Goal: Transaction & Acquisition: Register for event/course

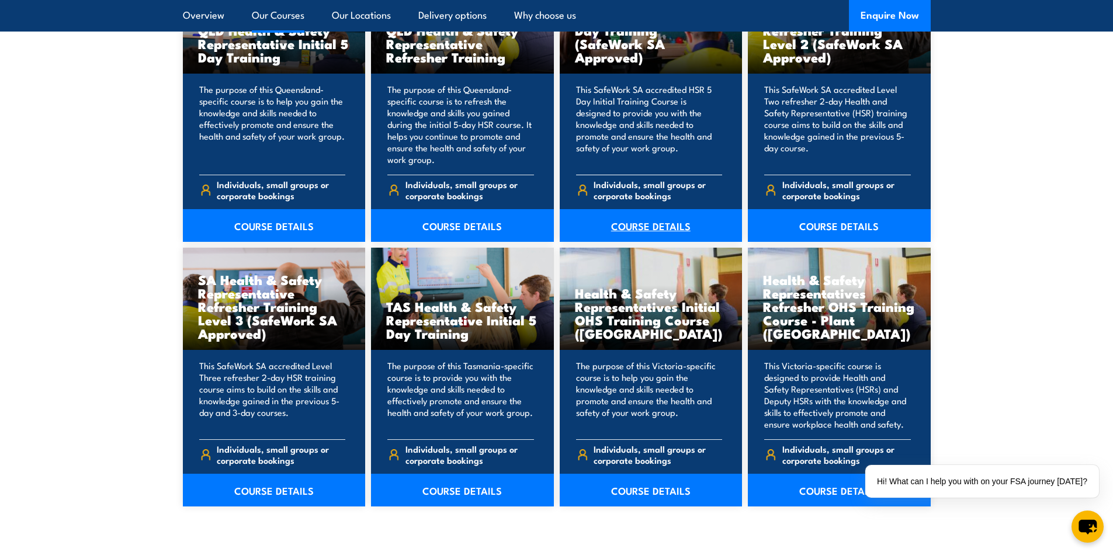
scroll to position [1636, 0]
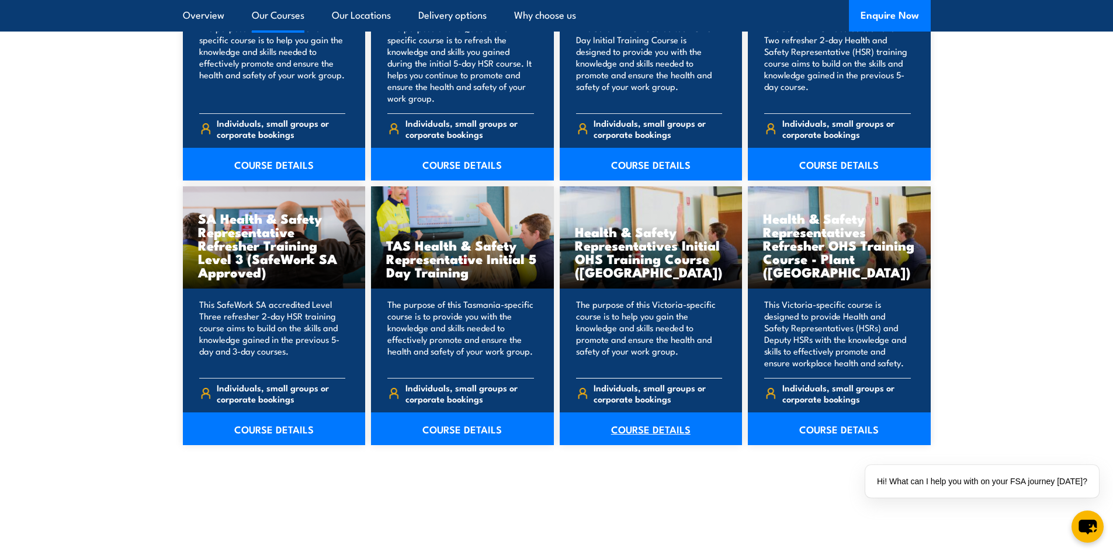
click at [652, 428] on link "COURSE DETAILS" at bounding box center [651, 429] width 183 height 33
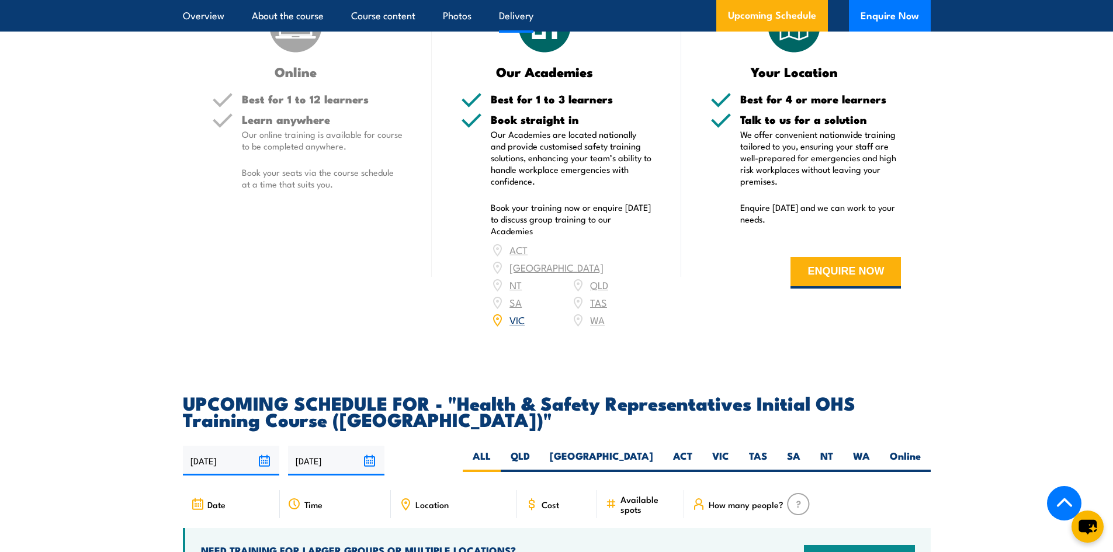
scroll to position [1870, 0]
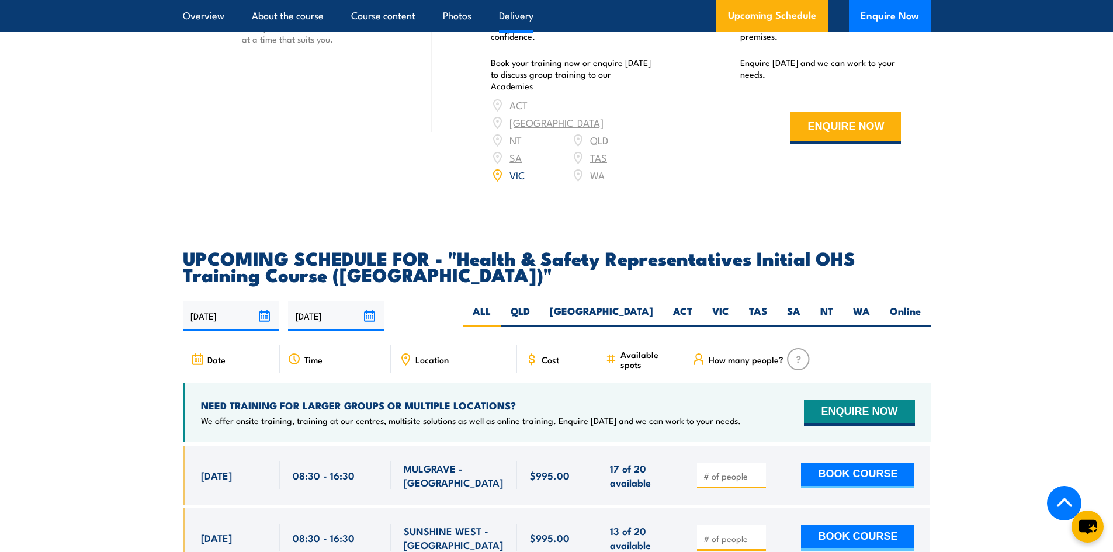
click at [719, 470] on input "number" at bounding box center [733, 476] width 58 height 12
type input "1"
click at [825, 463] on button "BOOK COURSE" at bounding box center [857, 476] width 113 height 26
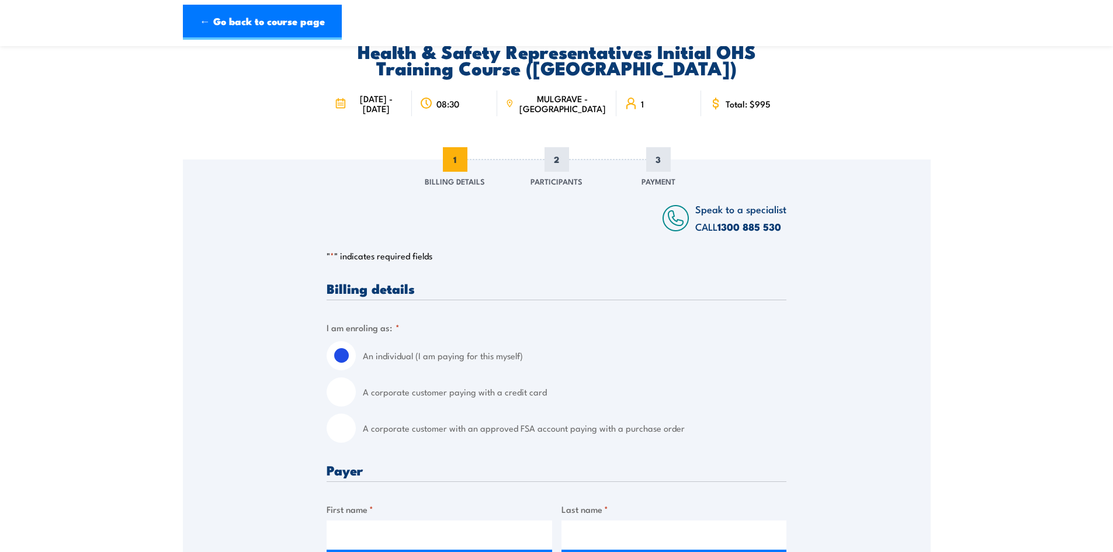
scroll to position [117, 0]
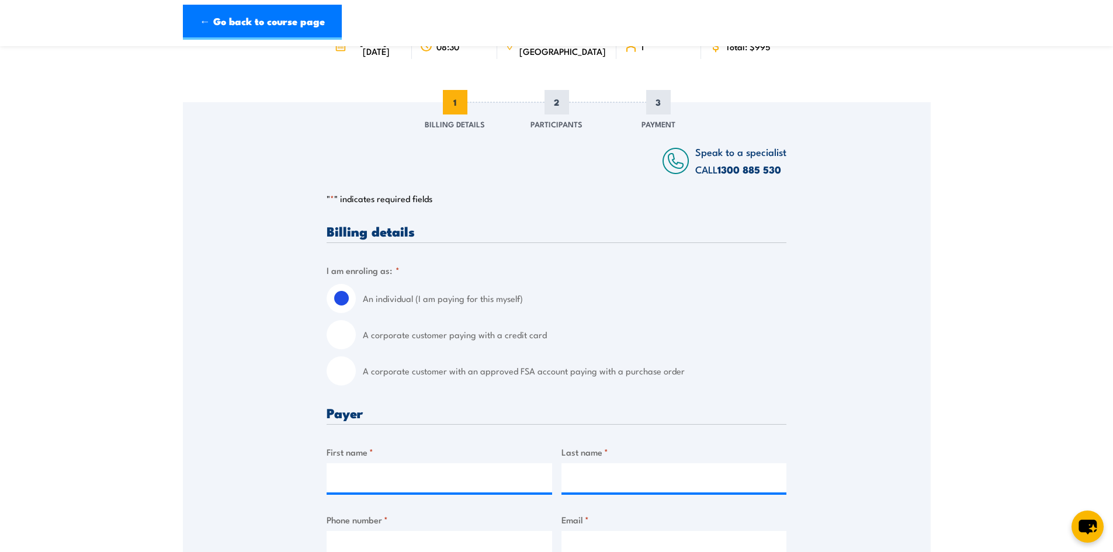
click at [404, 375] on label "A corporate customer with an approved FSA account paying with a purchase order" at bounding box center [575, 370] width 424 height 29
click at [356, 375] on input "A corporate customer with an approved FSA account paying with a purchase order" at bounding box center [341, 370] width 29 height 29
radio input "true"
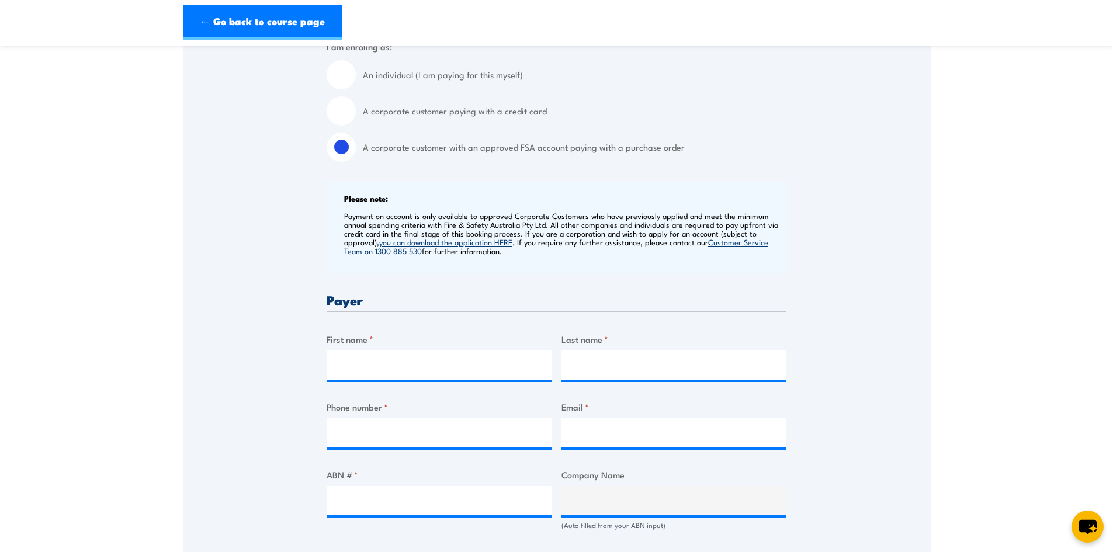
scroll to position [351, 0]
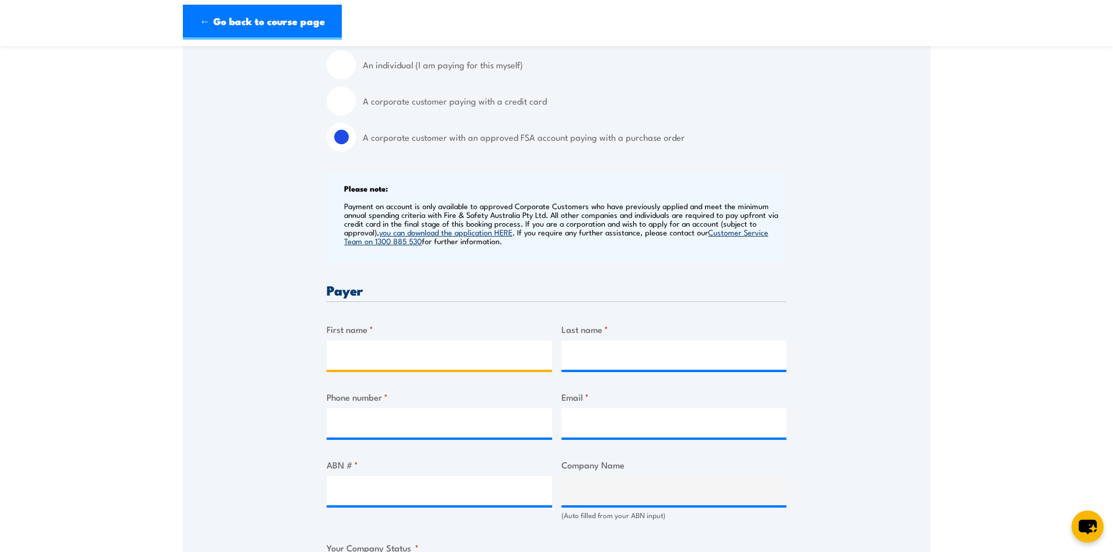
click at [457, 345] on input "First name *" at bounding box center [440, 355] width 226 height 29
type input "[PERSON_NAME]"
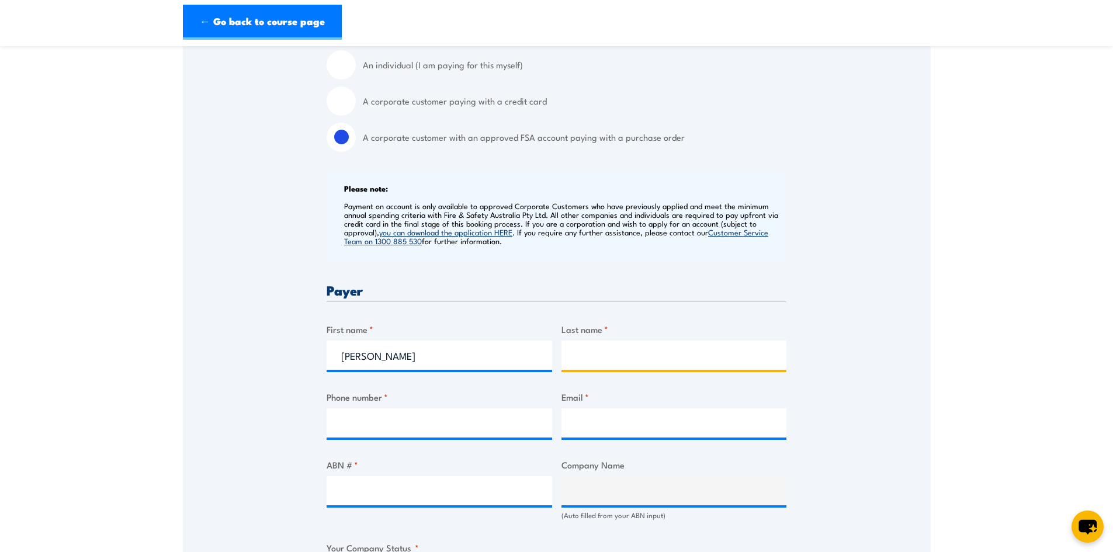
type input "Ananyas"
type input "0437037524"
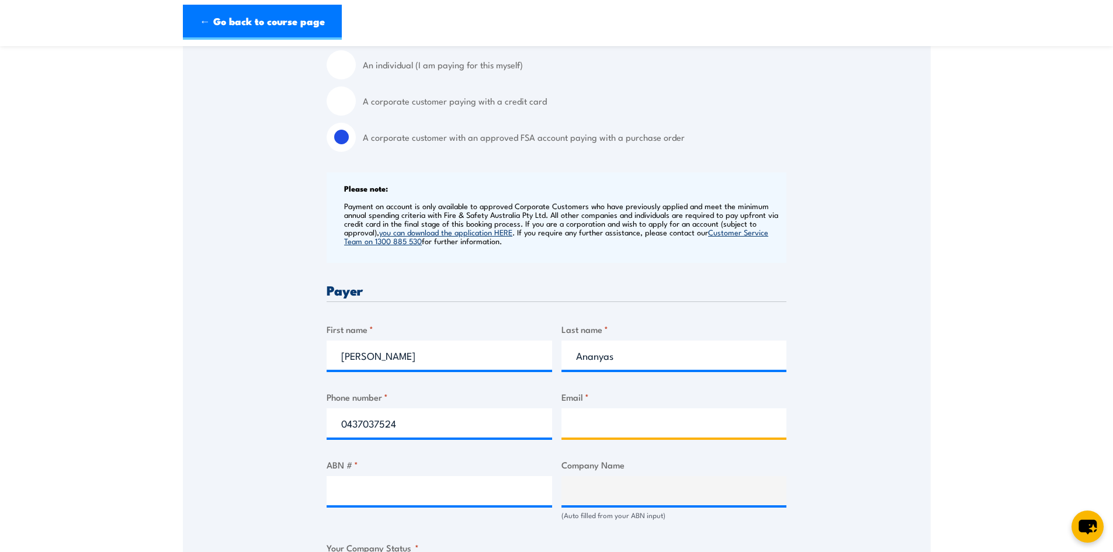
type input "[PERSON_NAME][EMAIL_ADDRESS][DOMAIN_NAME]"
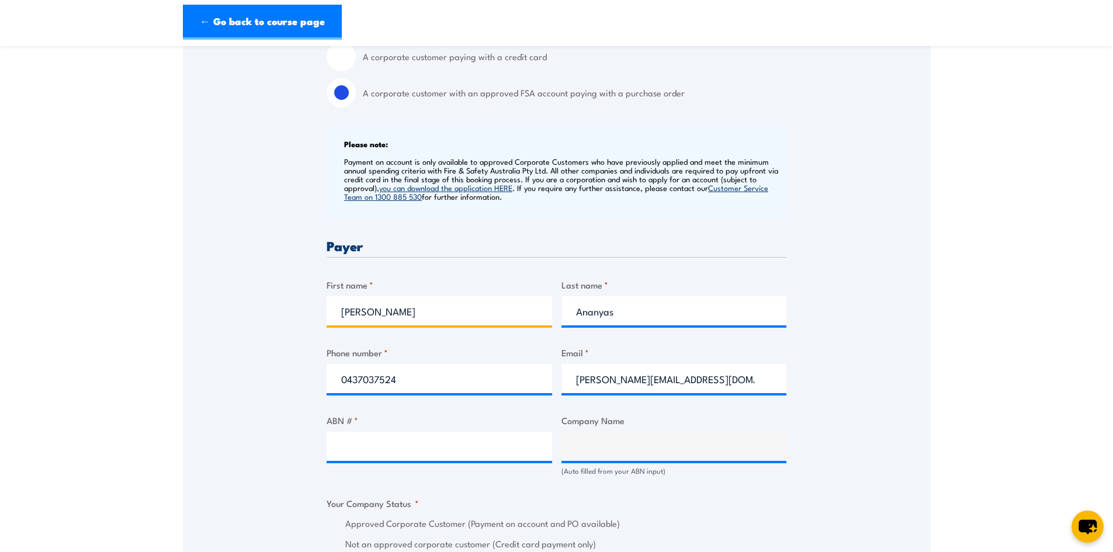
scroll to position [526, 0]
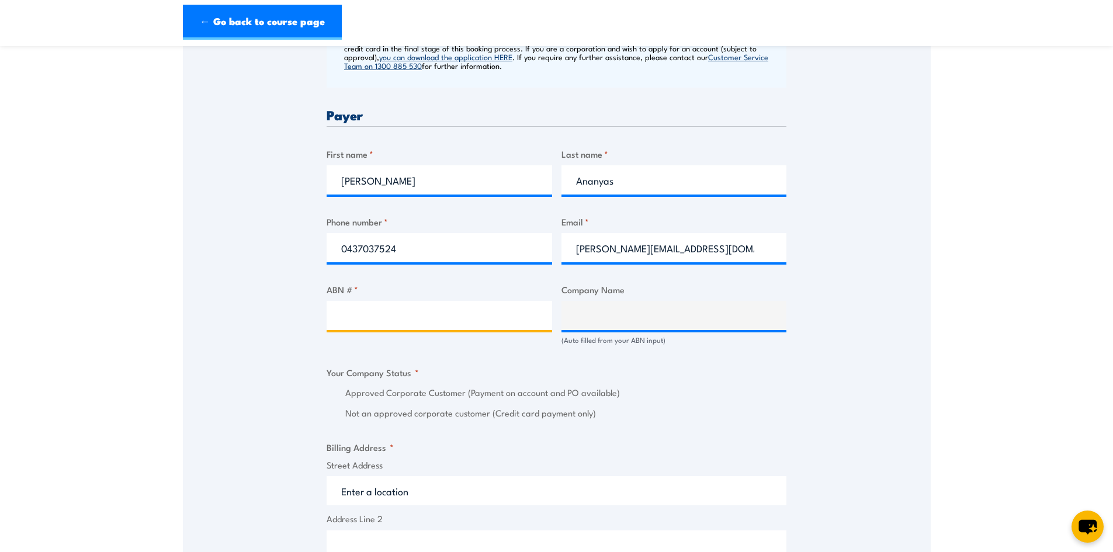
click at [477, 323] on input "ABN # *" at bounding box center [440, 315] width 226 height 29
paste input "79 607 859 852"
type input "79 607 859 852"
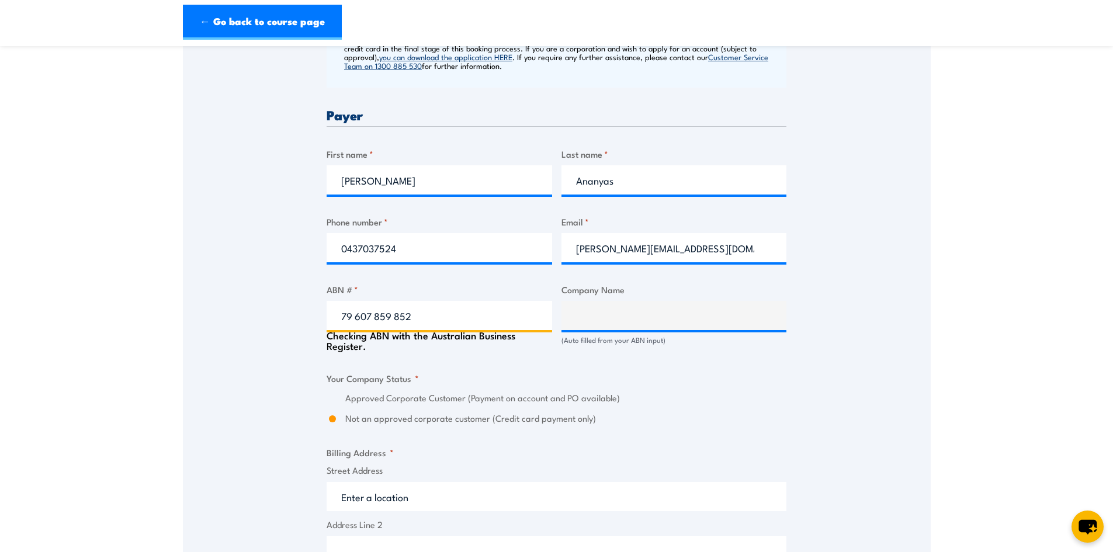
type input "RJE GLOBAL PTY LTD"
radio input "true"
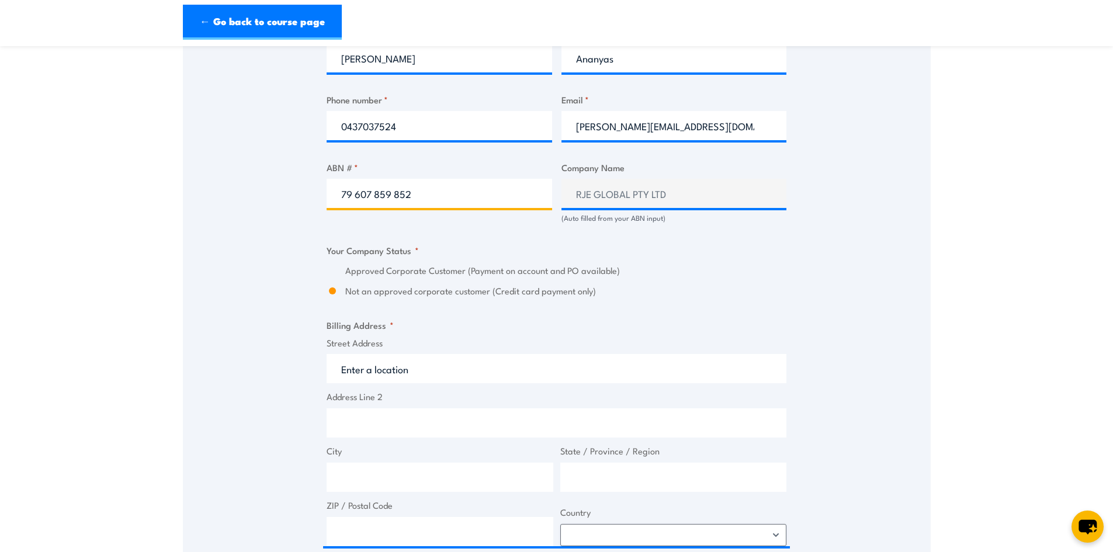
scroll to position [701, 0]
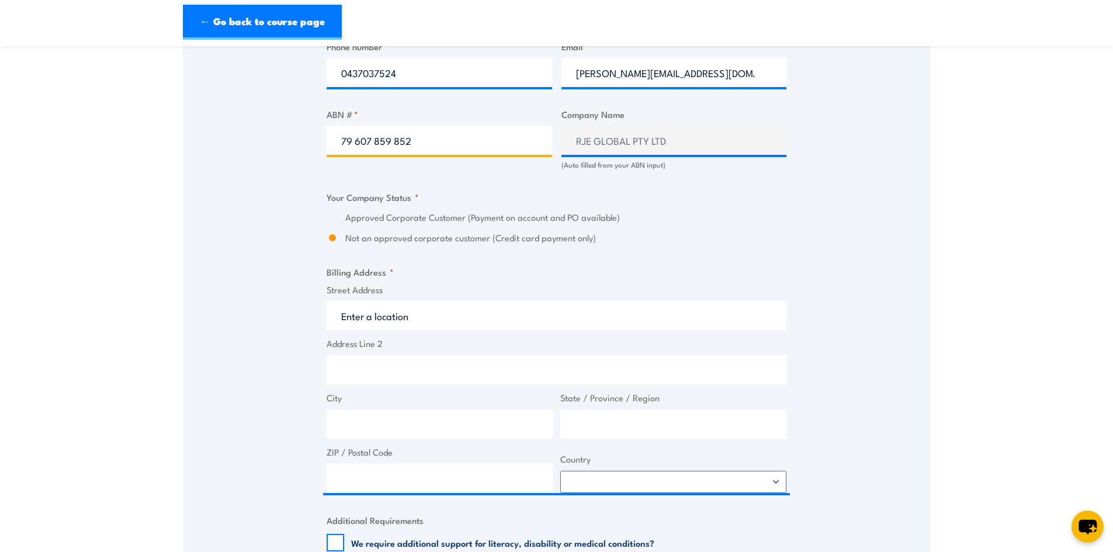
type input "79 607 859 852"
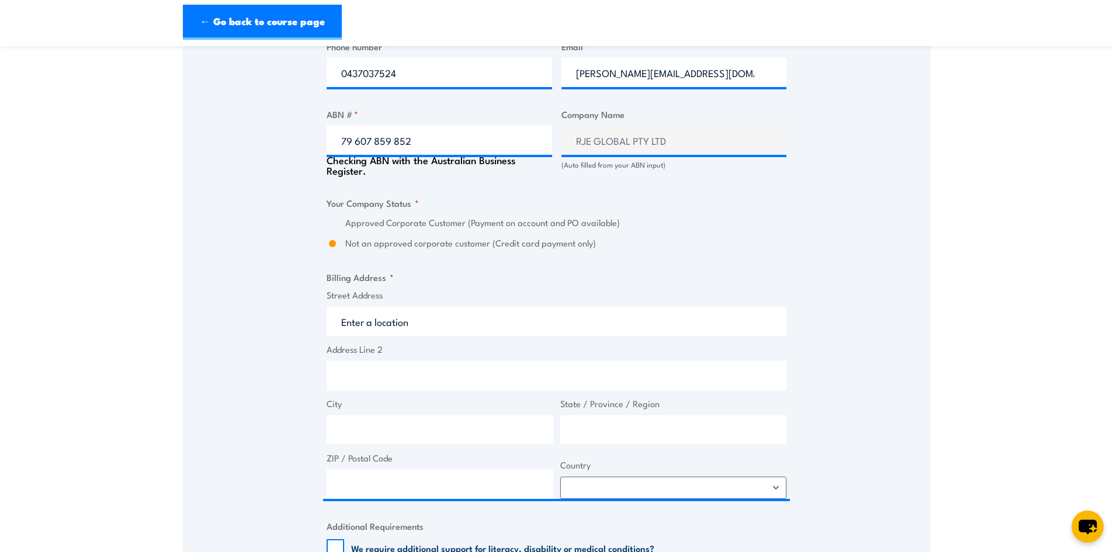
click at [580, 276] on fieldset "Billing Address * Street Address Address Line 2 City State / Province / Region …" at bounding box center [557, 385] width 460 height 228
